Goal: Find specific page/section: Find specific page/section

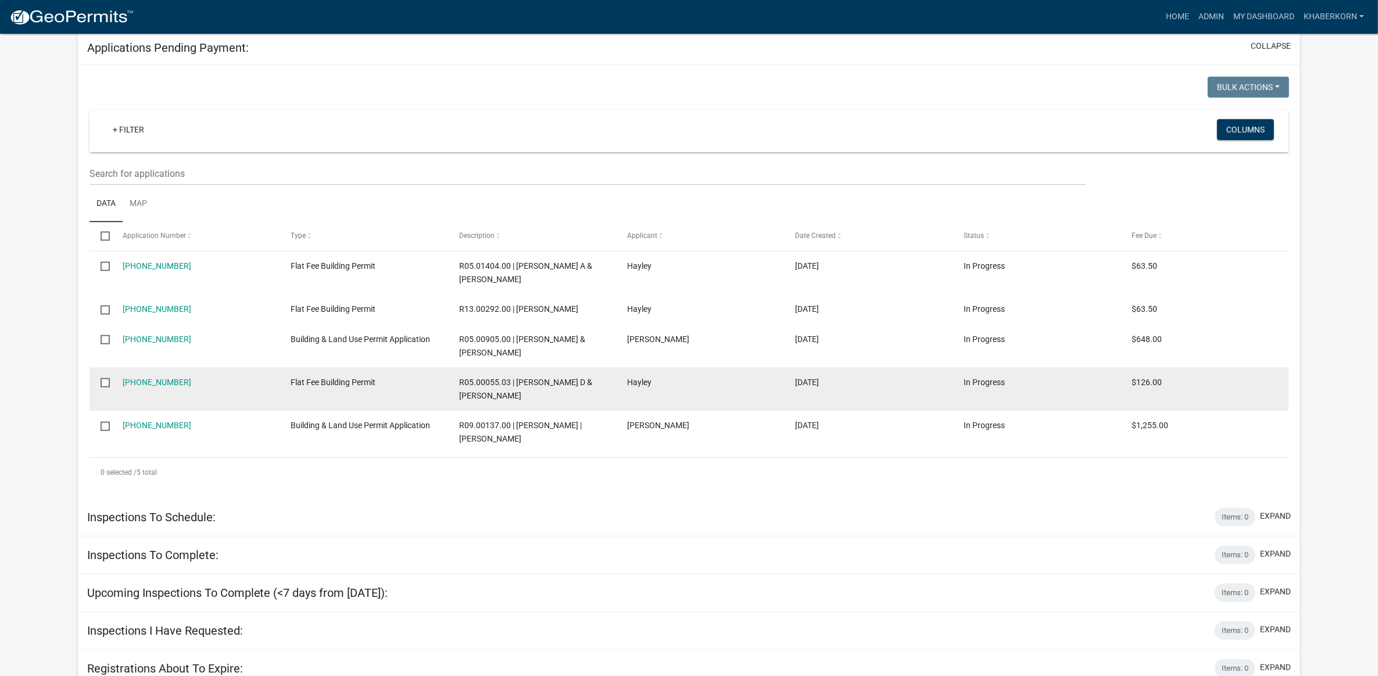
scroll to position [1358, 0]
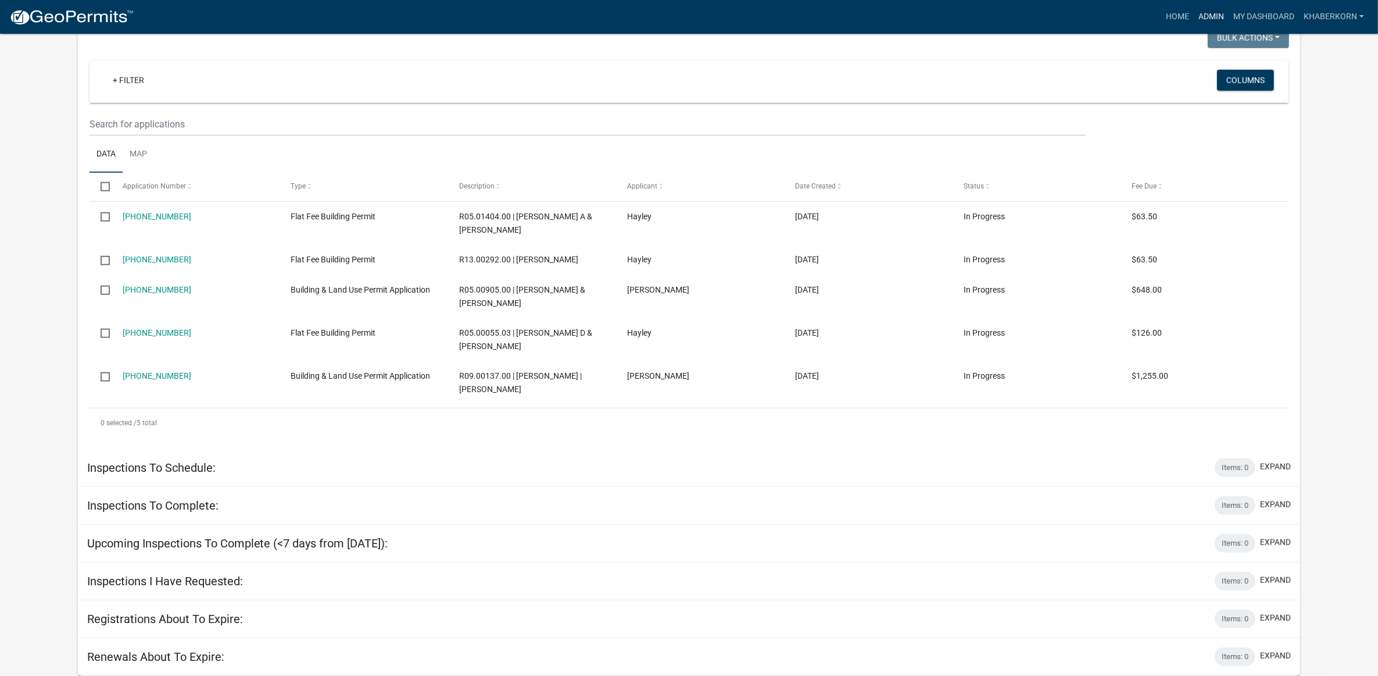
click at [1224, 21] on link "Admin" at bounding box center [1211, 17] width 35 height 22
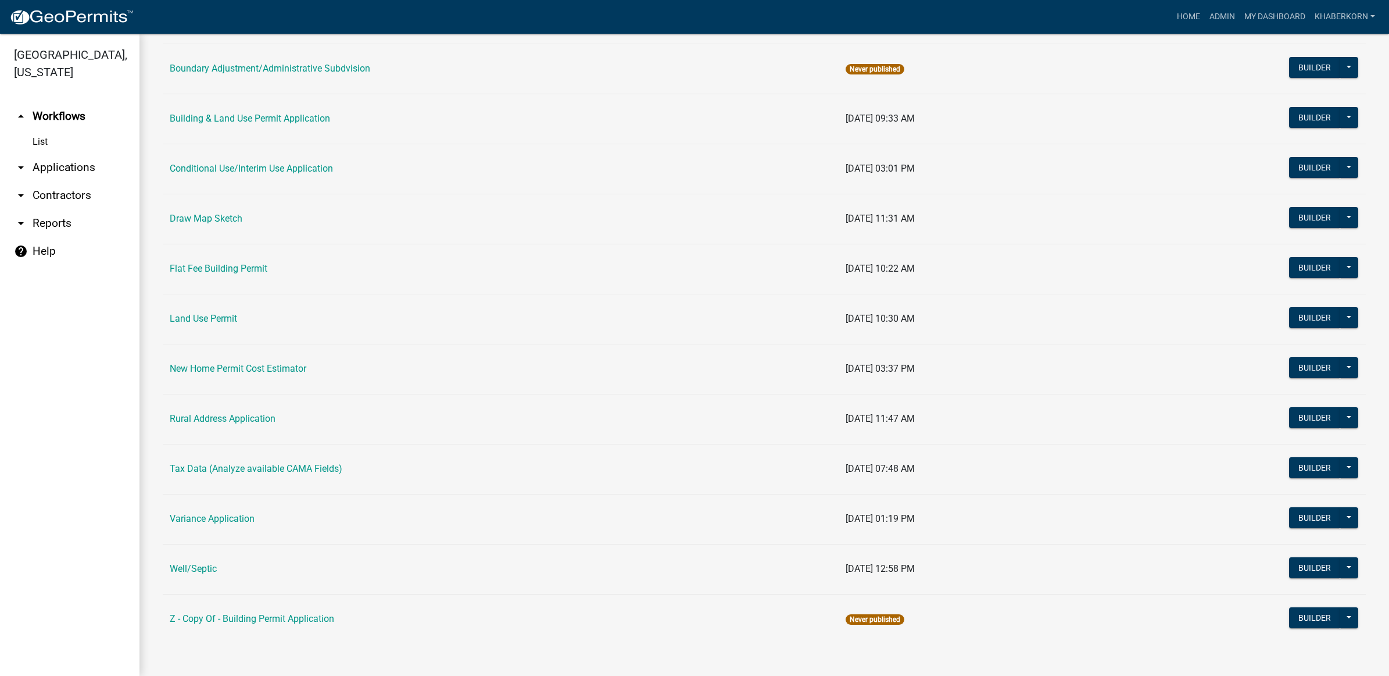
scroll to position [159, 0]
click at [196, 566] on link "Well/Septic" at bounding box center [193, 567] width 47 height 11
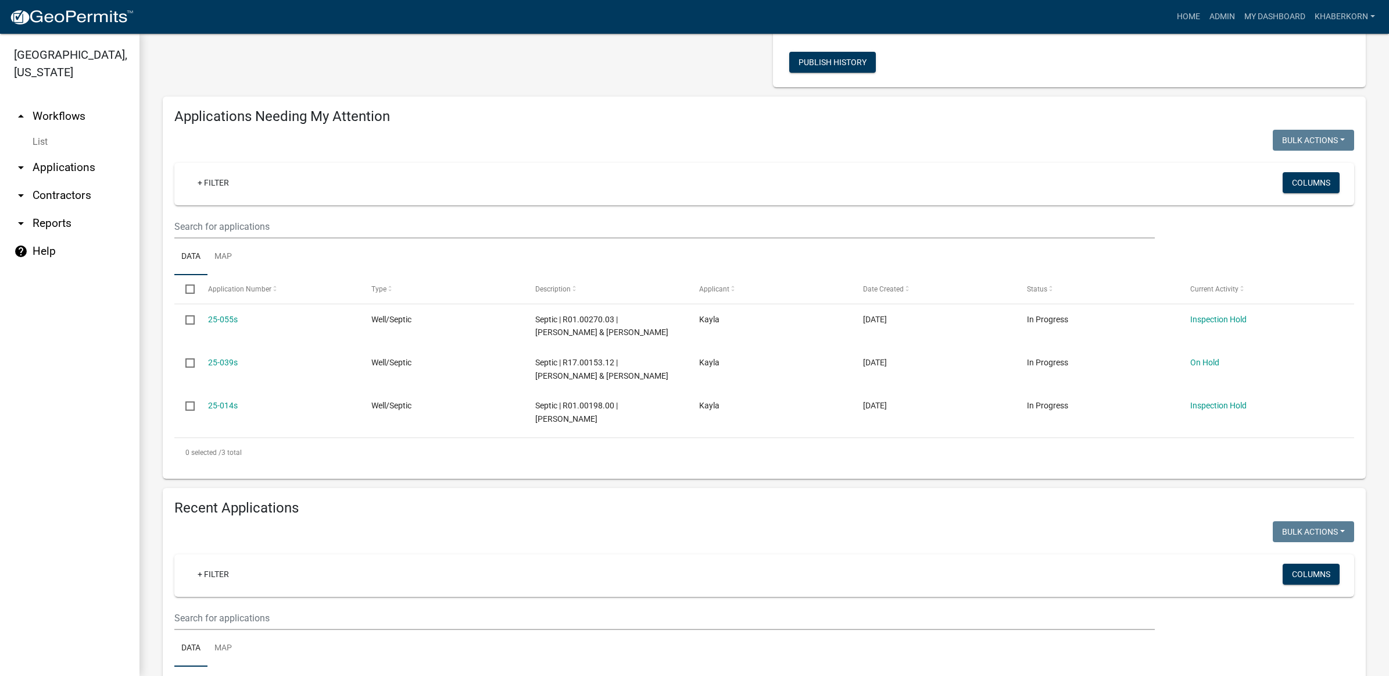
scroll to position [363, 0]
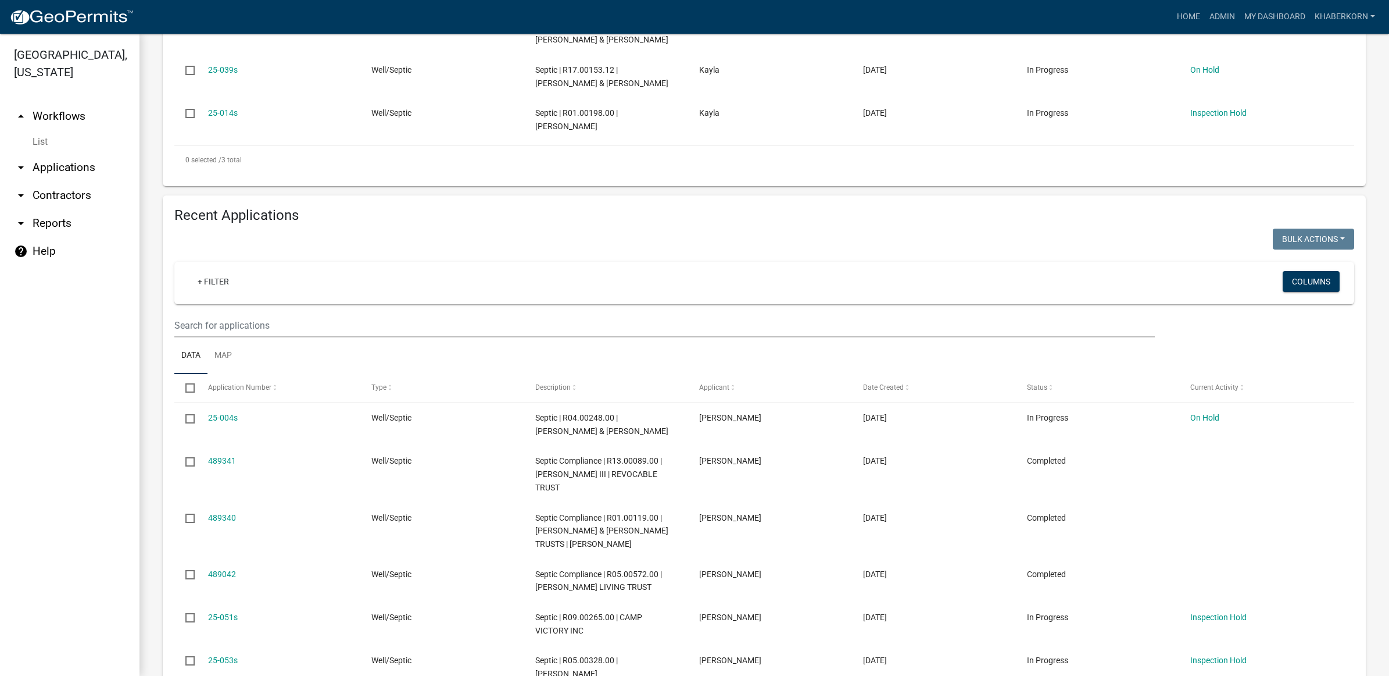
click at [252, 310] on wm-filter-builder "+ Filter Columns" at bounding box center [764, 300] width 1180 height 76
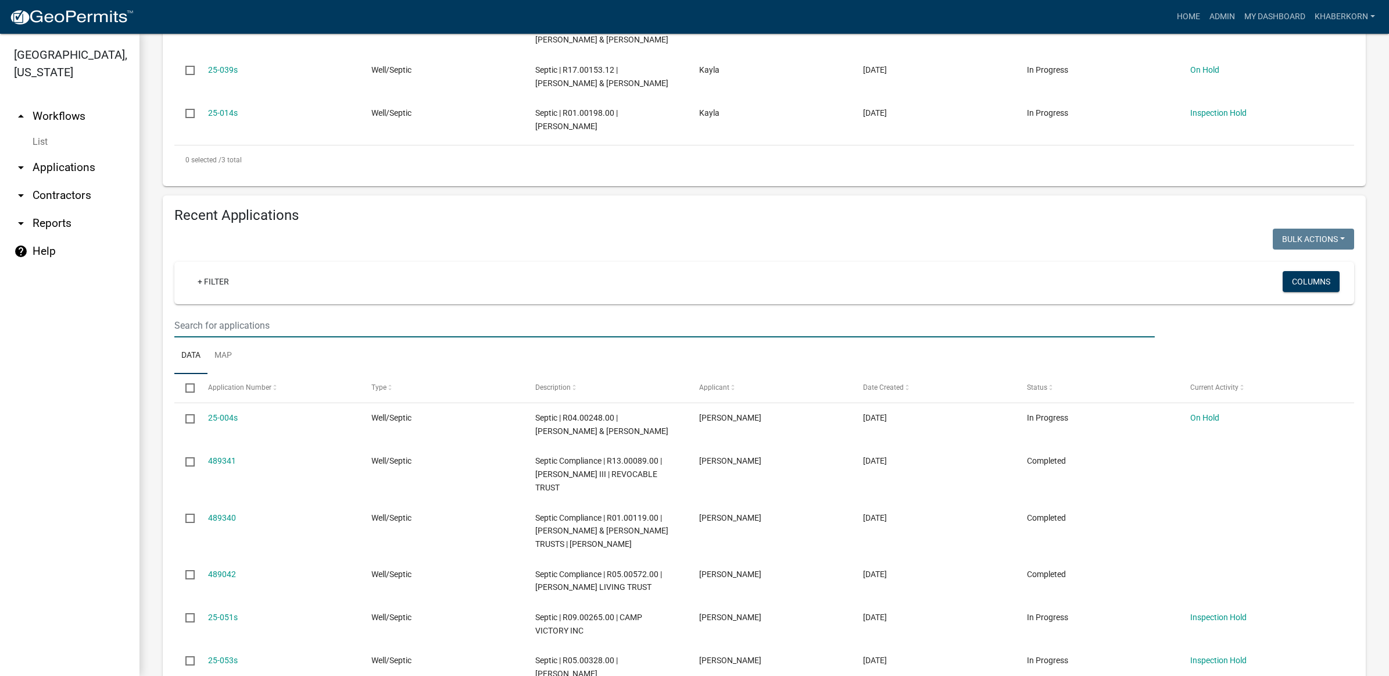
click at [250, 319] on input "text" at bounding box center [664, 325] width 981 height 24
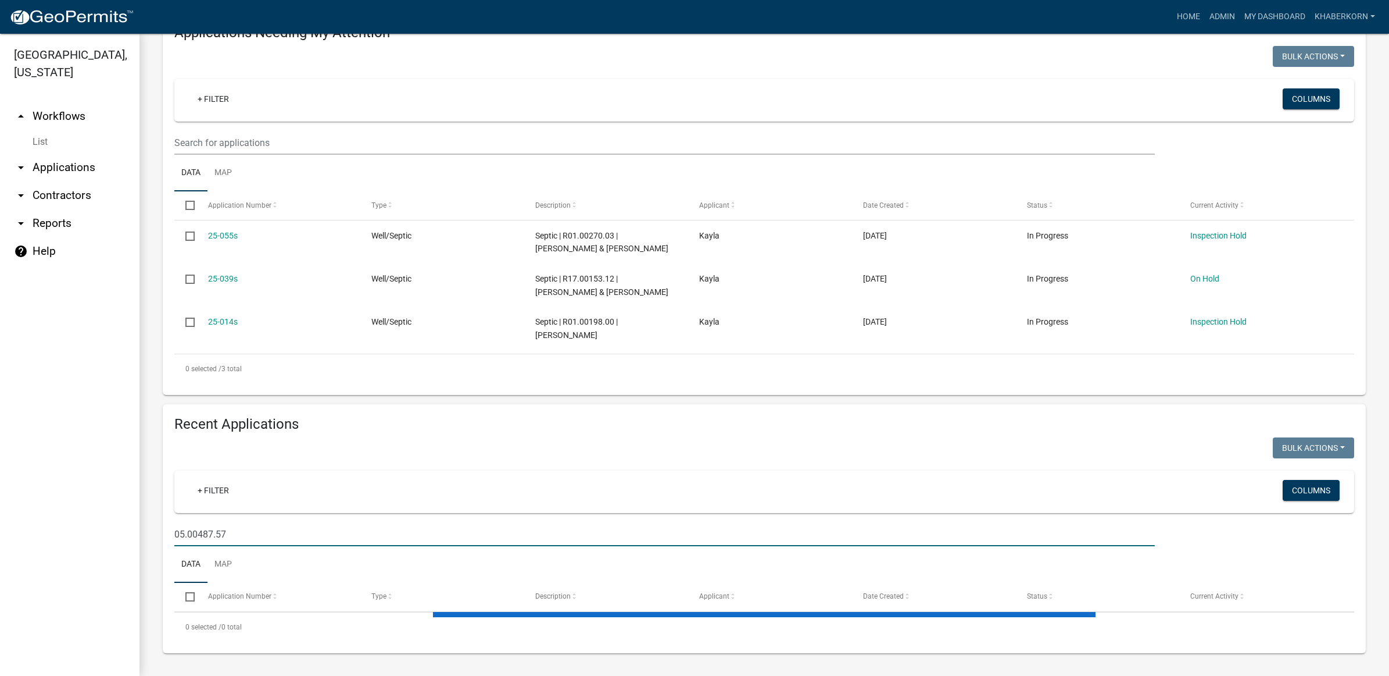
scroll to position [184, 0]
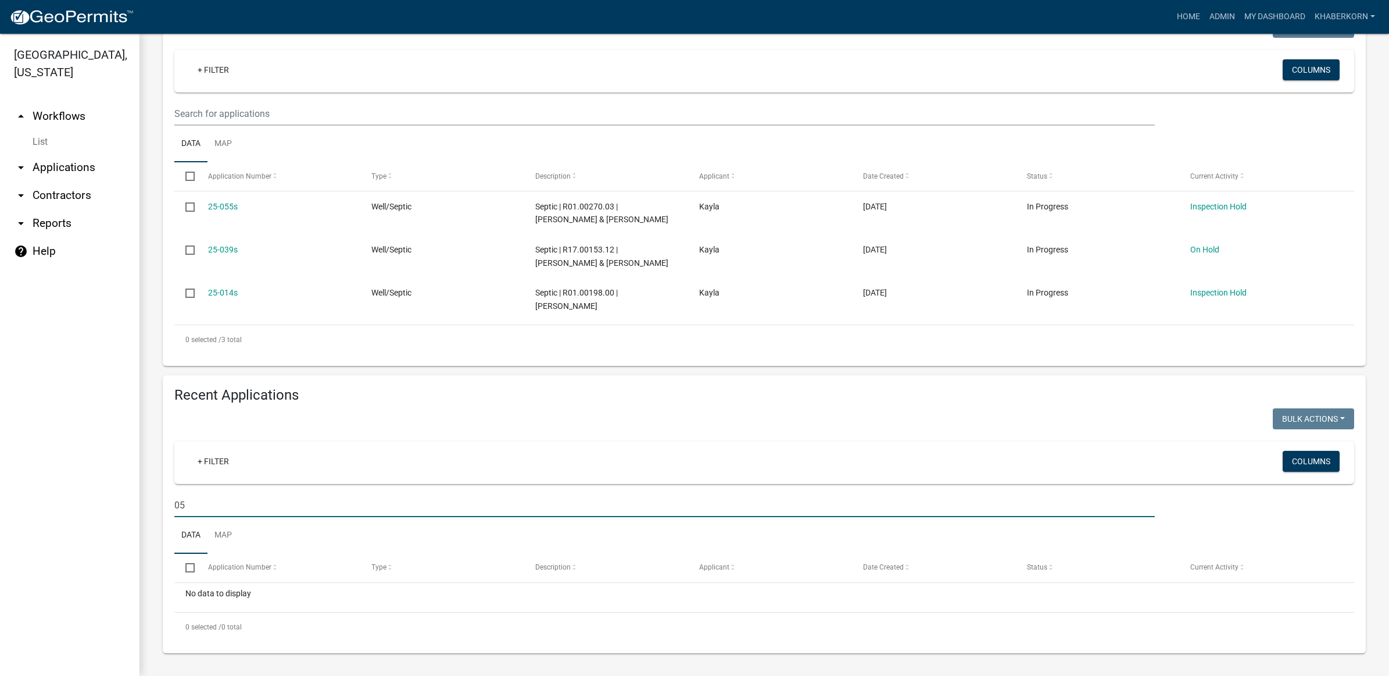
type input "0"
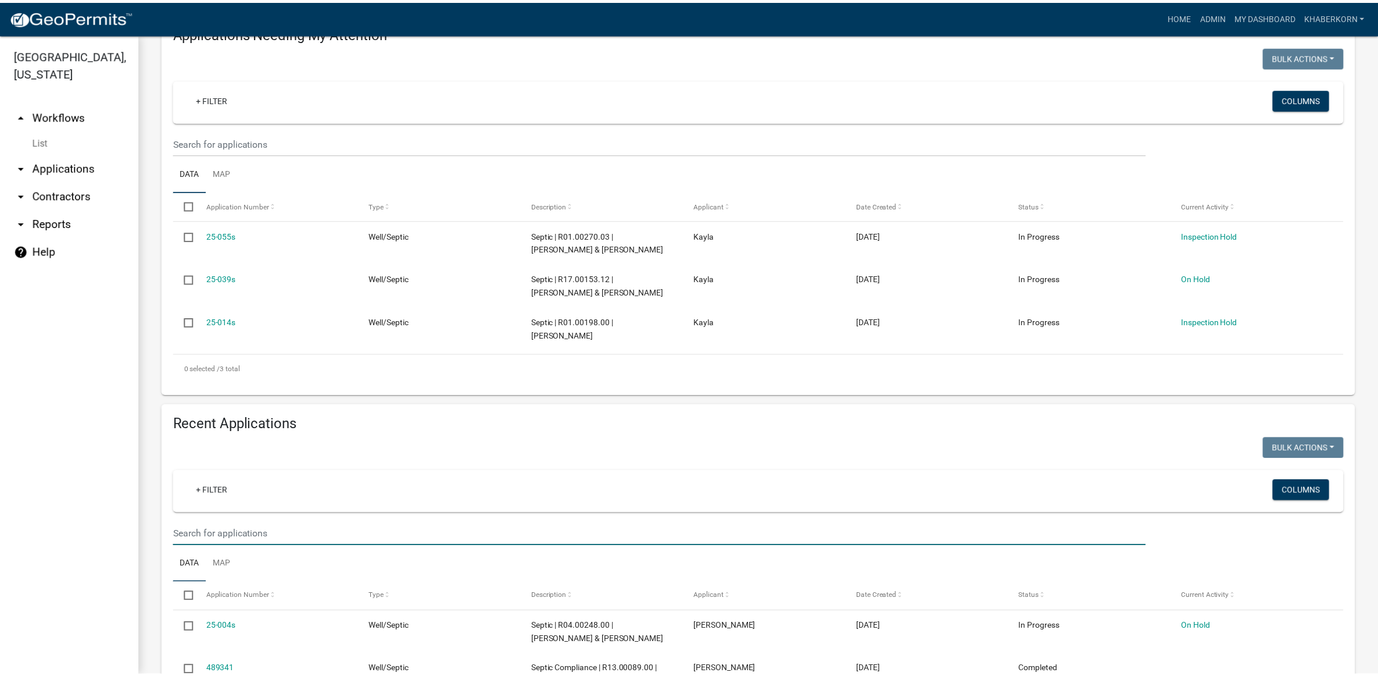
scroll to position [363, 0]
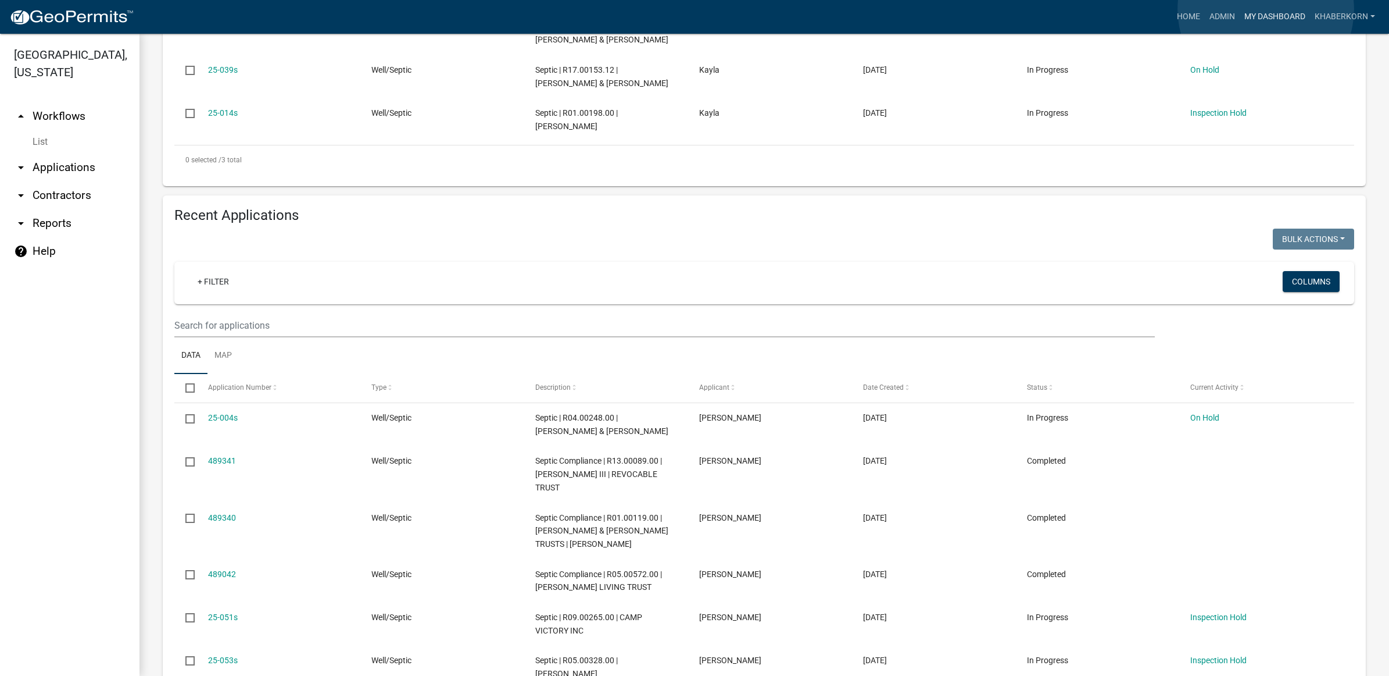
click at [1266, 9] on link "My Dashboard" at bounding box center [1275, 17] width 70 height 22
